Goal: Task Accomplishment & Management: Manage account settings

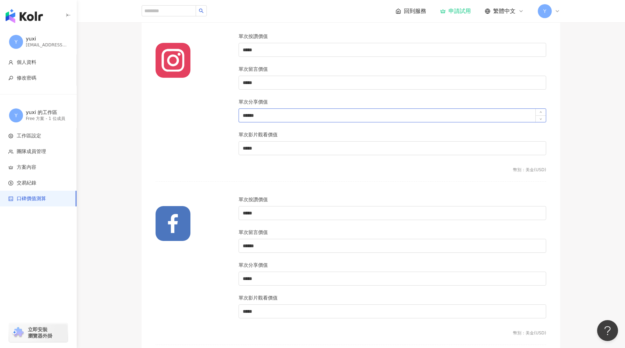
scroll to position [94, 0]
click at [46, 172] on li "方案內容" at bounding box center [38, 167] width 76 height 16
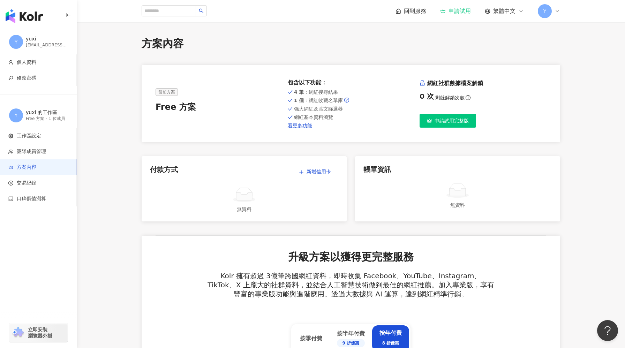
click at [467, 123] on span "申請試用完整版" at bounding box center [452, 121] width 34 height 6
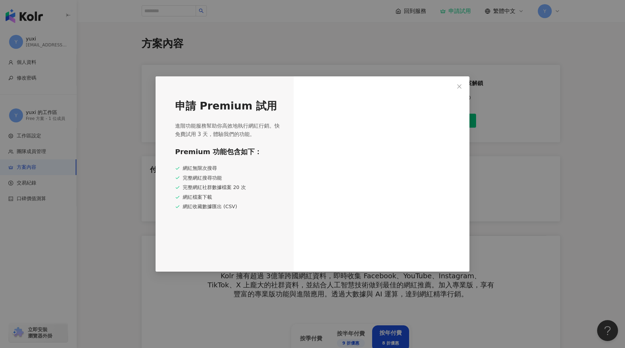
click at [568, 189] on div "申請 Premium 試用 進階功能服務幫助你高效地執行網紅行銷。快免費試用 3 天，體驗我們的功能。 Premium 功能包含如下： 網紅無限次搜尋 完整網…" at bounding box center [312, 174] width 625 height 348
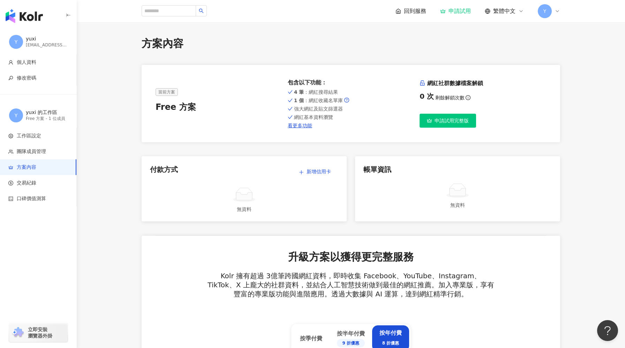
click at [462, 126] on button "申請試用完整版" at bounding box center [448, 121] width 57 height 14
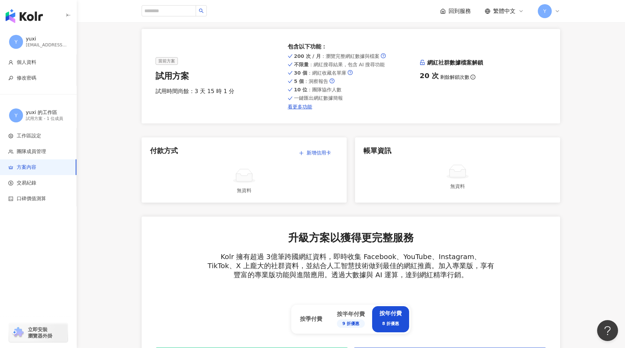
scroll to position [36, 0]
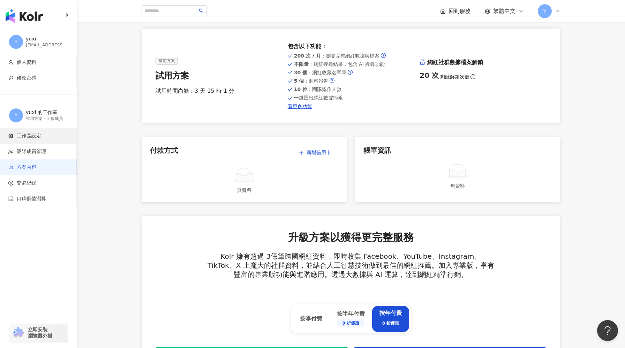
click at [52, 134] on span "工作區設定" at bounding box center [39, 136] width 62 height 7
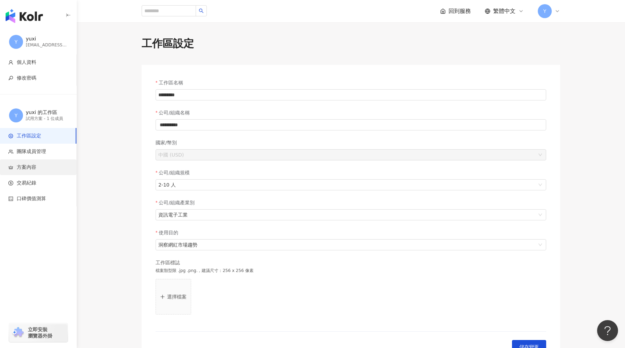
click at [37, 165] on span "方案內容" at bounding box center [39, 167] width 62 height 7
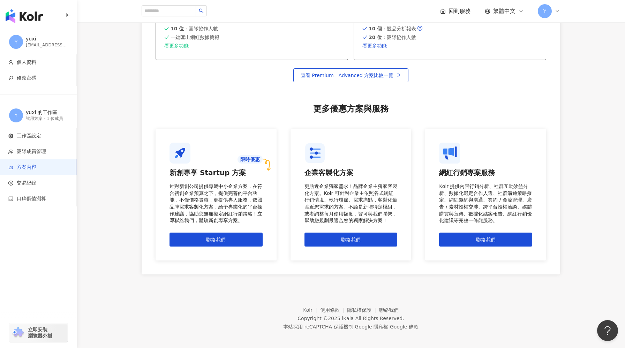
scroll to position [514, 0]
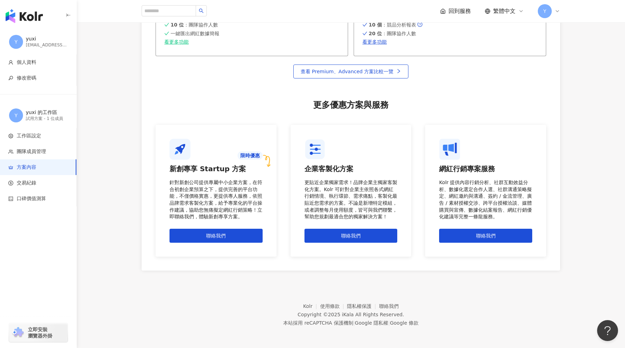
click at [63, 14] on div "button" at bounding box center [38, 14] width 77 height 29
click at [66, 14] on icon "button" at bounding box center [69, 16] width 6 height 6
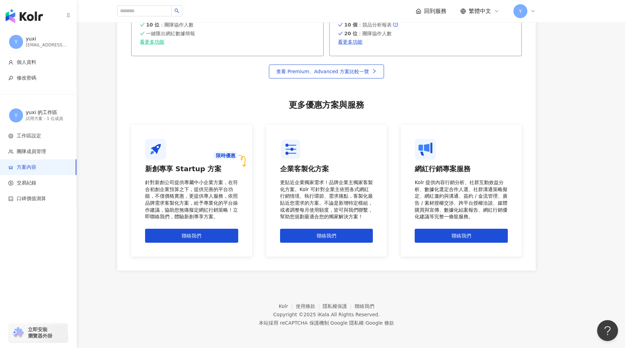
click at [9, 14] on img "button" at bounding box center [24, 16] width 37 height 14
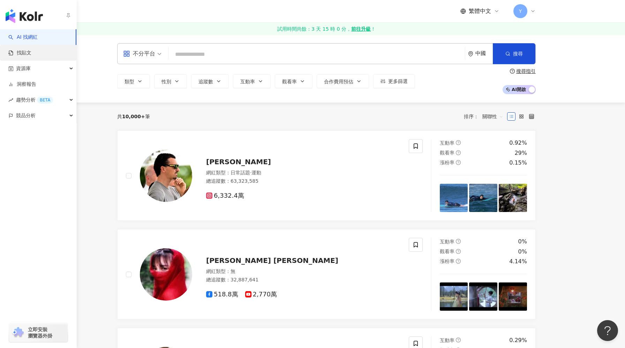
click at [31, 53] on link "找貼文" at bounding box center [19, 53] width 23 height 7
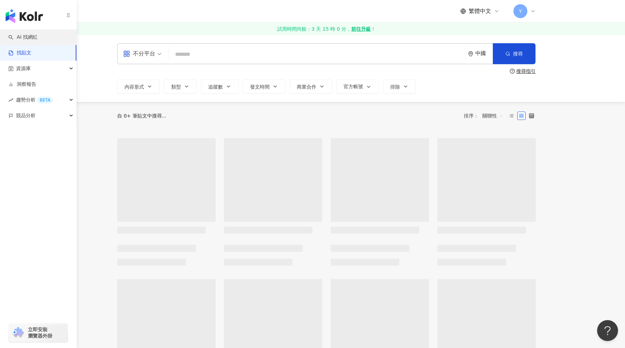
click at [18, 36] on link "AI 找網紅" at bounding box center [22, 37] width 29 height 7
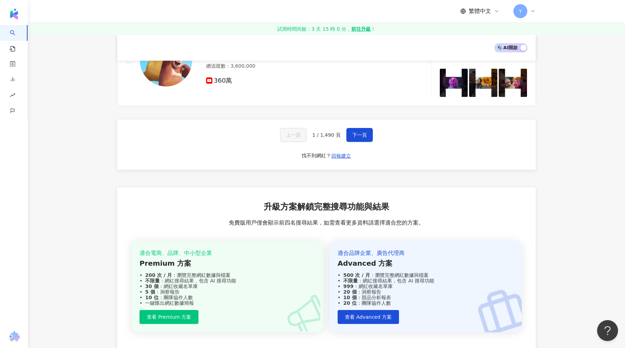
scroll to position [1175, 0]
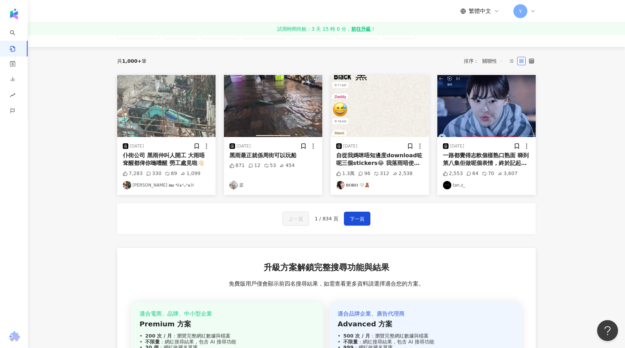
scroll to position [66, 0]
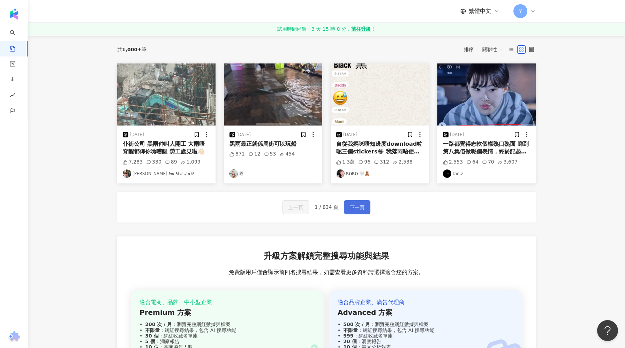
click at [365, 208] on button "下一頁" at bounding box center [357, 207] width 27 height 14
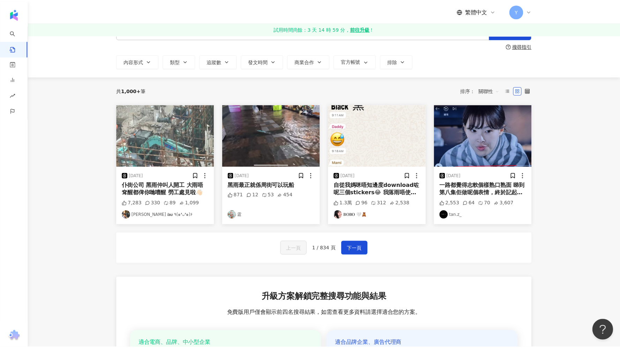
scroll to position [0, 0]
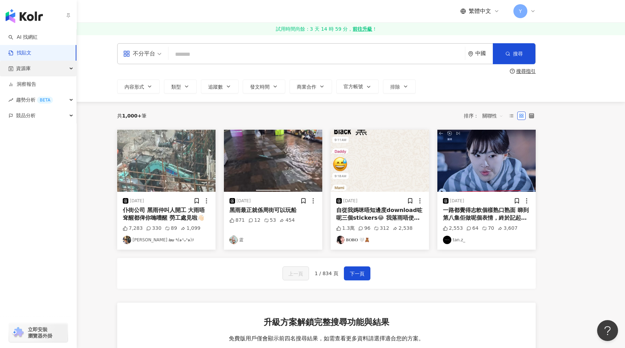
click at [21, 68] on span "資源庫" at bounding box center [23, 69] width 15 height 16
click at [28, 87] on link "網紅管理" at bounding box center [27, 84] width 20 height 7
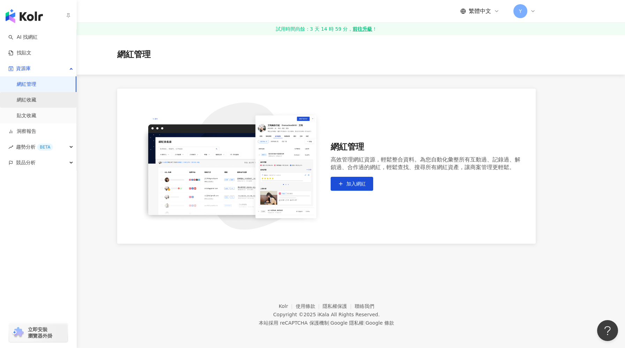
click at [33, 99] on link "網紅收藏" at bounding box center [27, 100] width 20 height 7
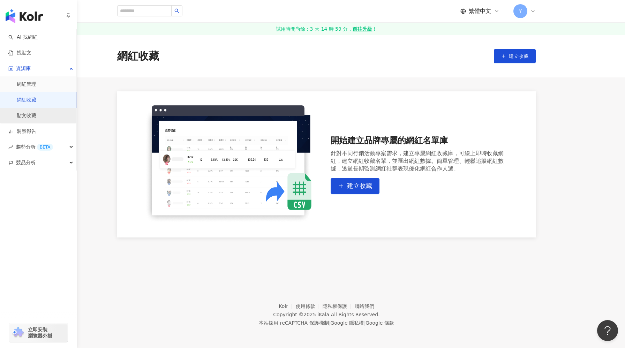
click at [33, 115] on link "貼文收藏" at bounding box center [27, 115] width 20 height 7
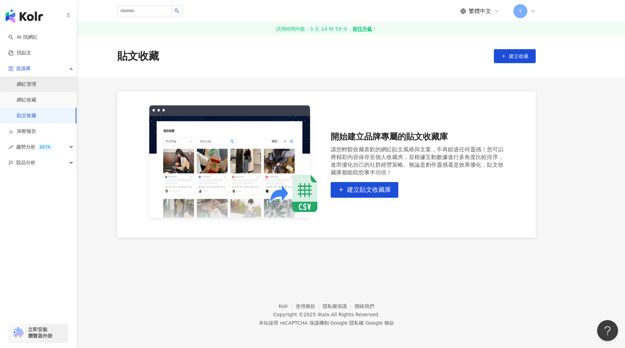
click at [32, 82] on link "網紅管理" at bounding box center [27, 84] width 20 height 7
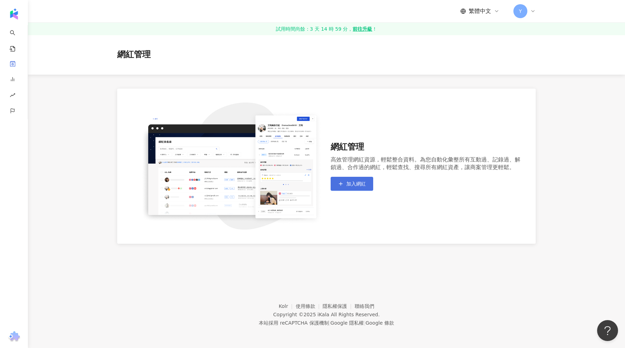
click at [358, 182] on span "加入網紅" at bounding box center [356, 184] width 20 height 6
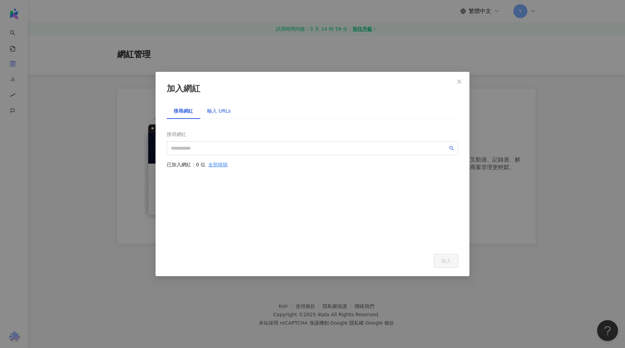
click at [213, 114] on div "輸入 URLs" at bounding box center [219, 111] width 24 height 8
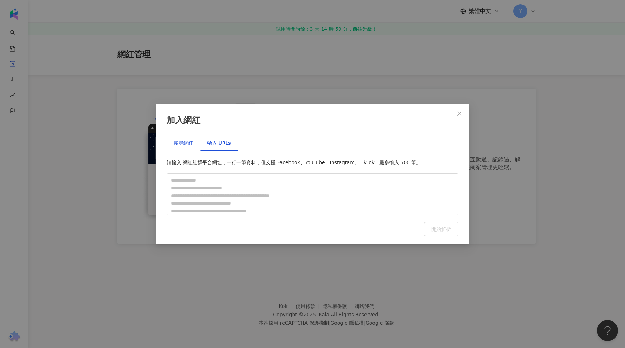
click at [189, 143] on div "搜尋網紅" at bounding box center [184, 143] width 20 height 8
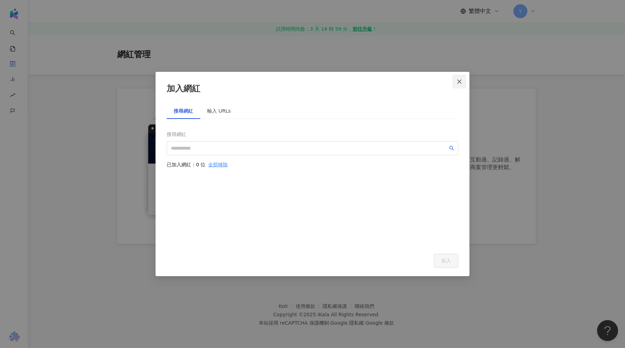
click at [460, 81] on icon "close" at bounding box center [459, 82] width 4 height 4
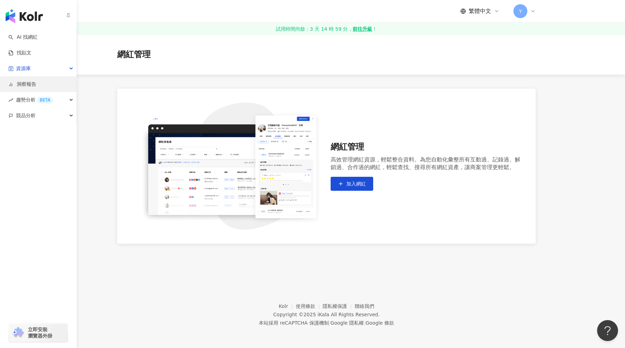
click at [25, 87] on link "洞察報告" at bounding box center [22, 84] width 28 height 7
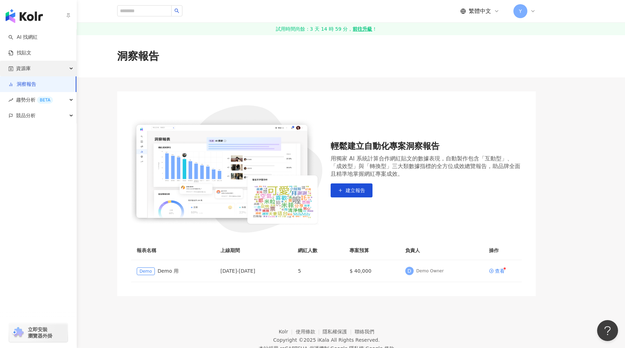
click at [35, 67] on div "資源庫" at bounding box center [38, 69] width 76 height 16
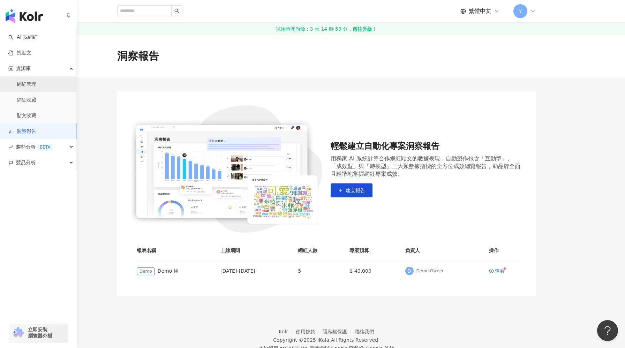
click at [36, 88] on link "網紅管理" at bounding box center [27, 84] width 20 height 7
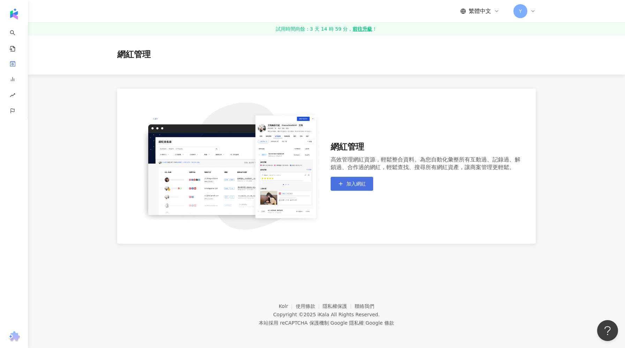
click at [359, 185] on span "加入網紅" at bounding box center [356, 184] width 20 height 6
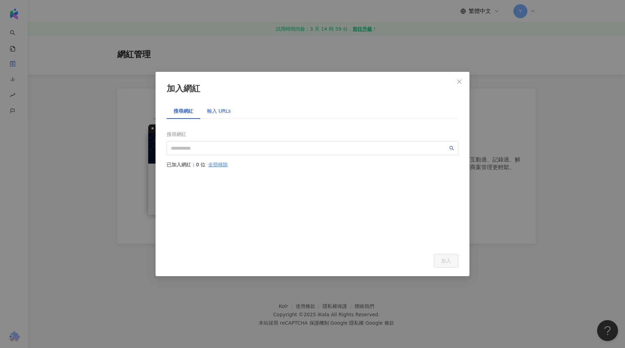
click at [221, 112] on div "輸入 URLs" at bounding box center [219, 111] width 24 height 8
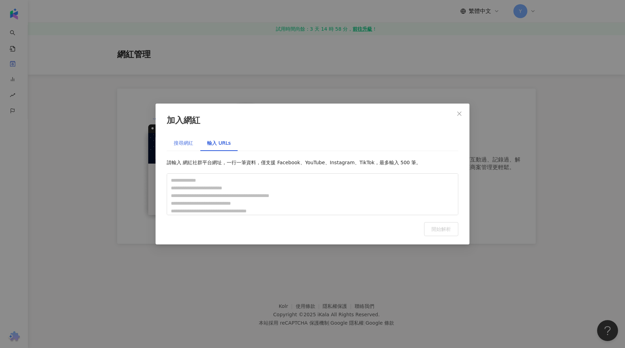
click at [192, 138] on div "搜尋網紅" at bounding box center [183, 143] width 33 height 16
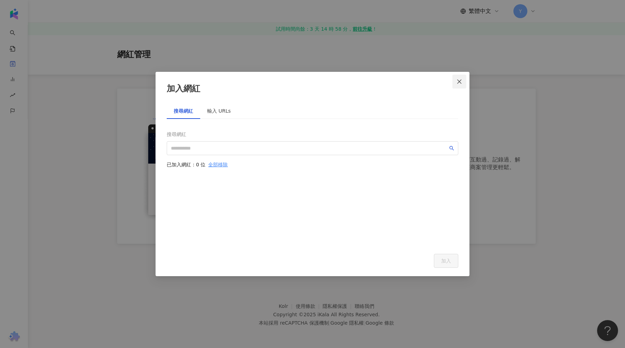
click at [460, 79] on icon "close" at bounding box center [460, 82] width 6 height 6
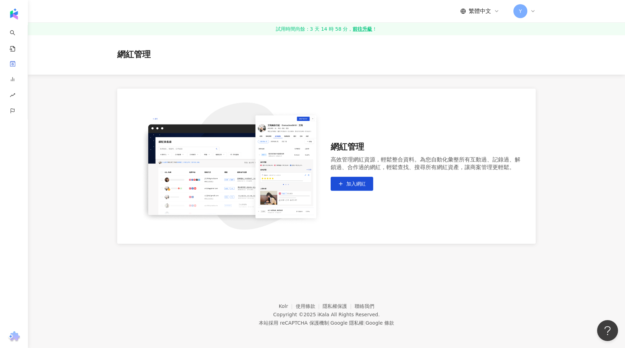
click at [293, 167] on img at bounding box center [226, 166] width 191 height 127
click at [198, 156] on img at bounding box center [226, 166] width 191 height 127
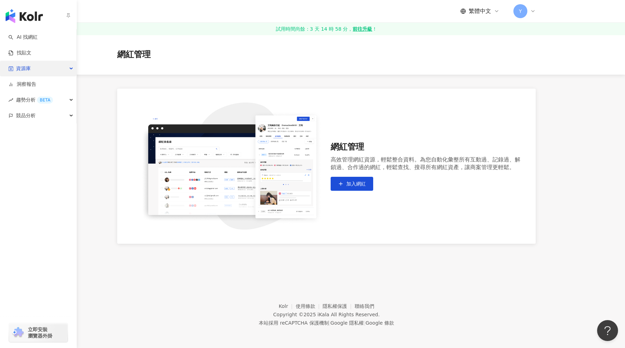
click at [24, 69] on span "資源庫" at bounding box center [23, 69] width 15 height 16
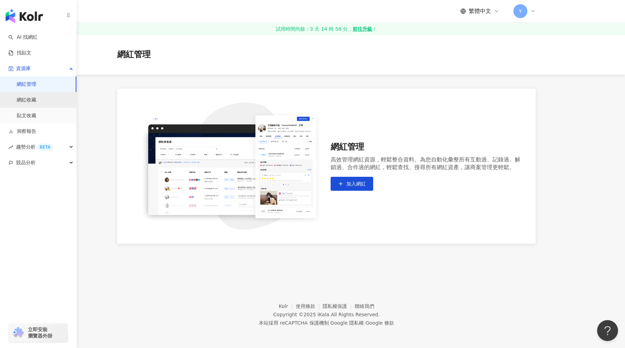
click at [35, 101] on link "網紅收藏" at bounding box center [27, 100] width 20 height 7
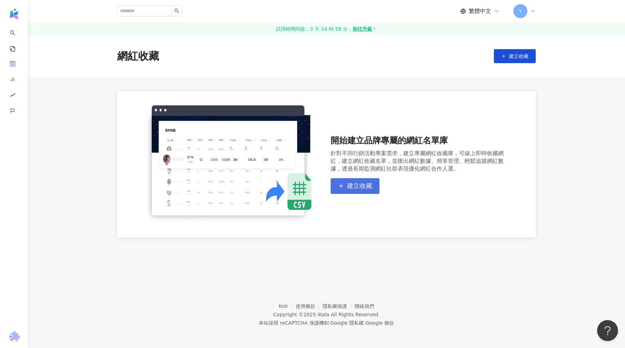
click at [360, 185] on span "建立收藏" at bounding box center [359, 186] width 25 height 8
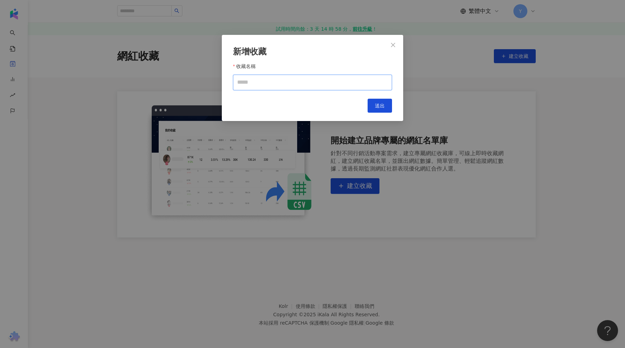
click at [299, 80] on input "收藏名稱" at bounding box center [312, 83] width 159 height 16
click at [396, 45] on icon "close" at bounding box center [393, 45] width 6 height 6
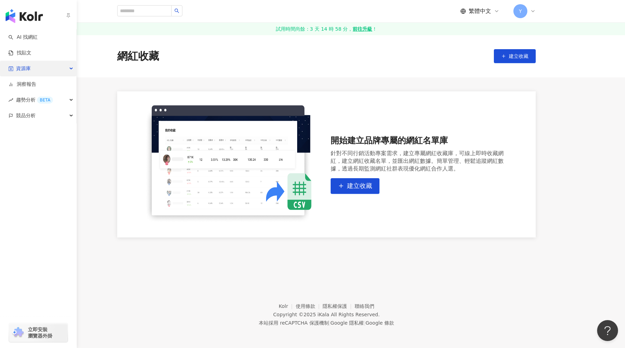
click at [44, 69] on div "資源庫" at bounding box center [38, 69] width 76 height 16
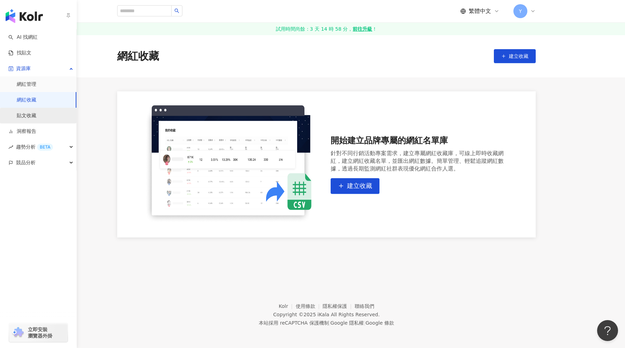
click at [36, 115] on link "貼文收藏" at bounding box center [27, 115] width 20 height 7
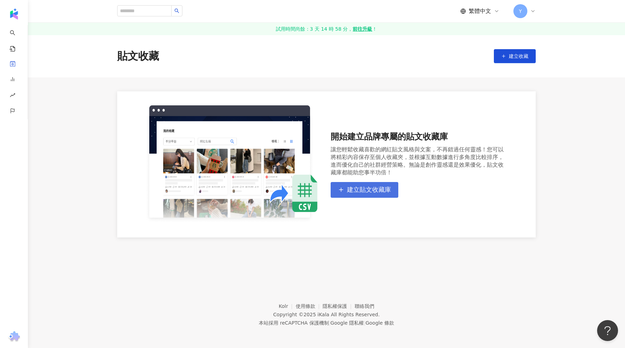
click at [374, 190] on span "建立貼文收藏庫" at bounding box center [369, 190] width 44 height 8
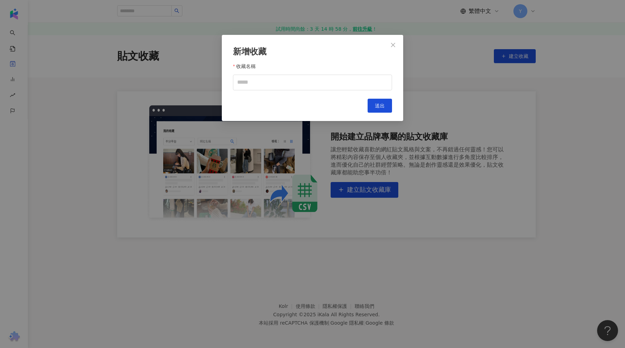
click at [285, 74] on div "收藏名稱" at bounding box center [312, 68] width 159 height 14
click at [388, 46] on span "Close" at bounding box center [393, 45] width 14 height 6
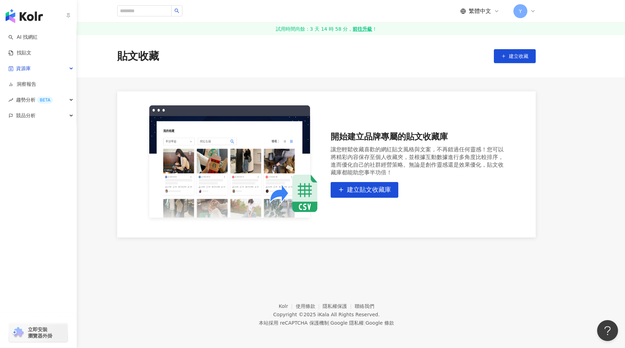
click at [16, 14] on img "button" at bounding box center [24, 16] width 37 height 14
click at [21, 13] on img "button" at bounding box center [24, 16] width 37 height 14
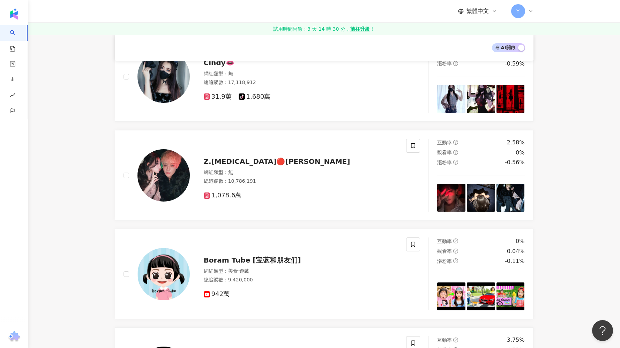
scroll to position [396, 0]
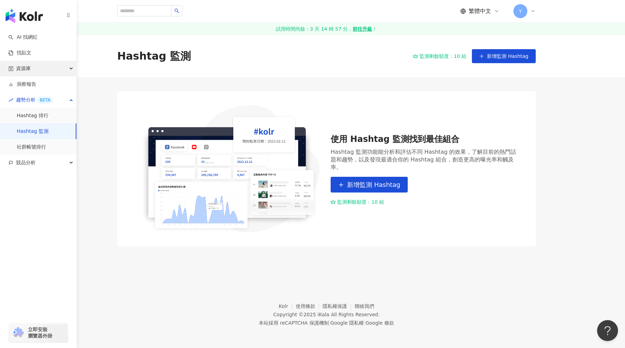
click at [37, 70] on div "資源庫" at bounding box center [38, 69] width 76 height 16
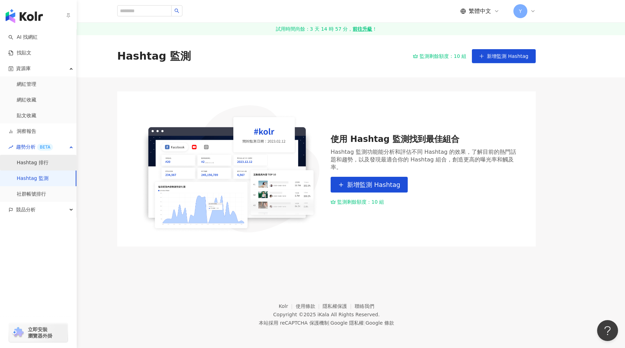
click at [45, 161] on link "Hashtag 排行" at bounding box center [33, 162] width 32 height 7
